Goal: Submit feedback/report problem

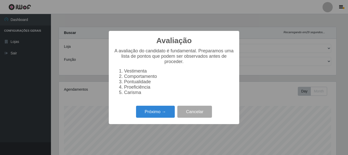
select select "405"
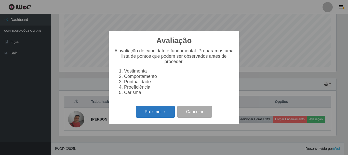
click at [153, 113] on button "Próximo →" at bounding box center [155, 111] width 39 height 12
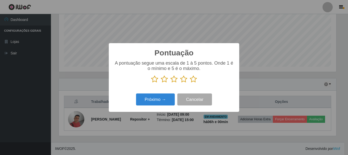
drag, startPoint x: 193, startPoint y: 78, endPoint x: 181, endPoint y: 86, distance: 13.4
click at [193, 78] on icon at bounding box center [193, 79] width 7 height 8
click at [190, 83] on input "radio" at bounding box center [190, 83] width 0 height 0
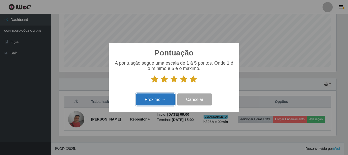
click at [163, 104] on button "Próximo →" at bounding box center [155, 99] width 39 height 12
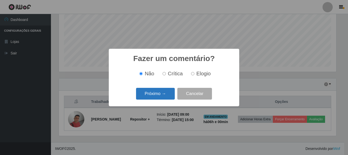
click at [161, 94] on button "Próximo →" at bounding box center [155, 94] width 39 height 12
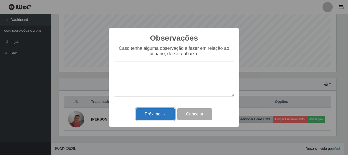
click at [160, 110] on button "Próximo →" at bounding box center [155, 114] width 39 height 12
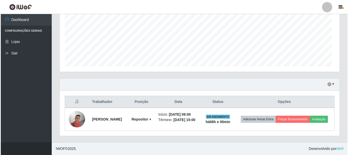
scroll to position [106, 280]
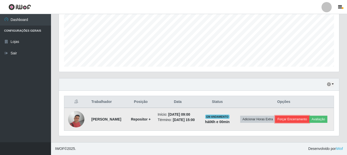
click at [298, 122] on button "Forçar Encerramento" at bounding box center [292, 118] width 34 height 7
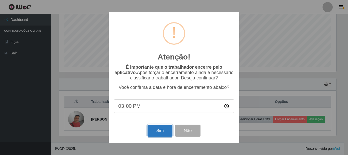
click at [166, 129] on button "Sim" at bounding box center [160, 130] width 25 height 12
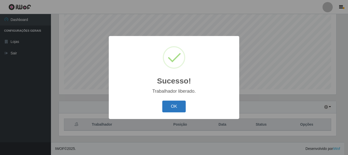
click at [179, 103] on button "OK" at bounding box center [174, 106] width 24 height 12
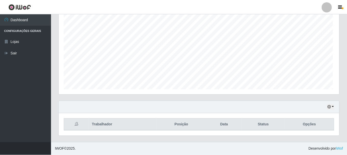
scroll to position [106, 280]
